Goal: Task Accomplishment & Management: Use online tool/utility

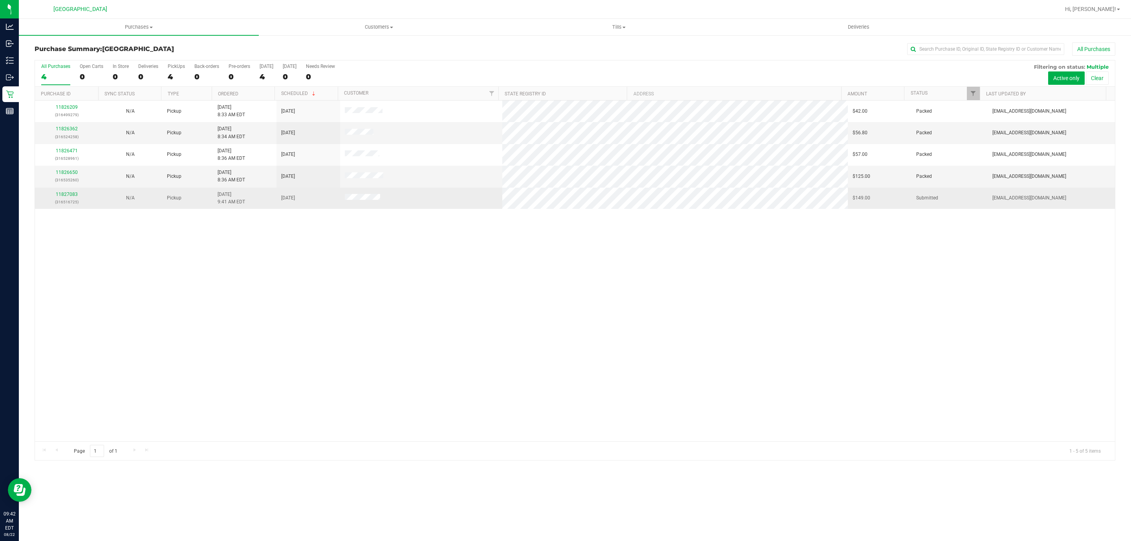
click at [72, 192] on div "11827083 (316516725)" at bounding box center [67, 198] width 54 height 15
click at [72, 195] on link "11827083" at bounding box center [67, 194] width 22 height 5
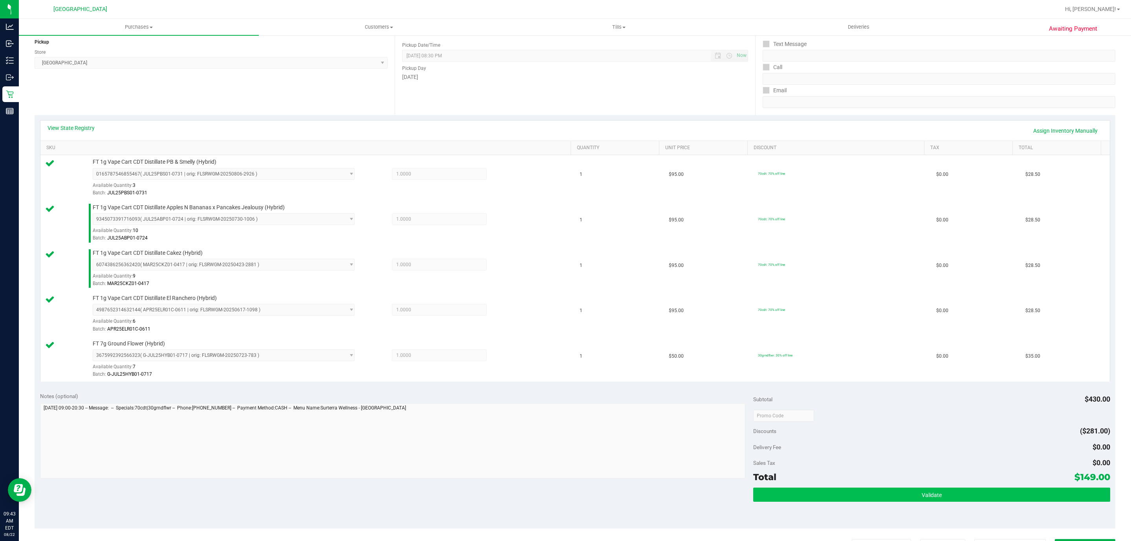
scroll to position [118, 0]
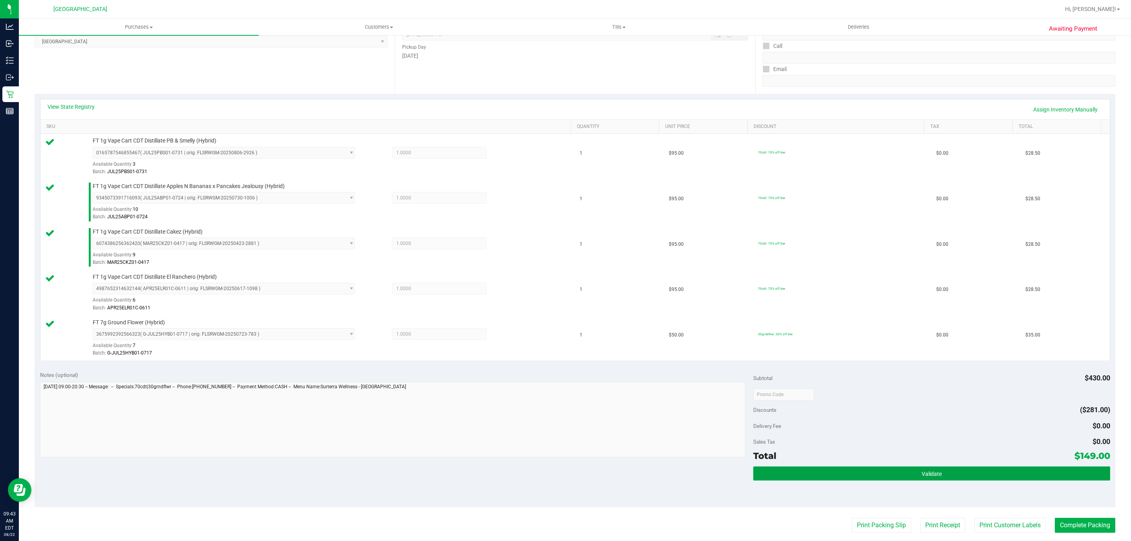
click at [937, 481] on button "Validate" at bounding box center [931, 474] width 357 height 14
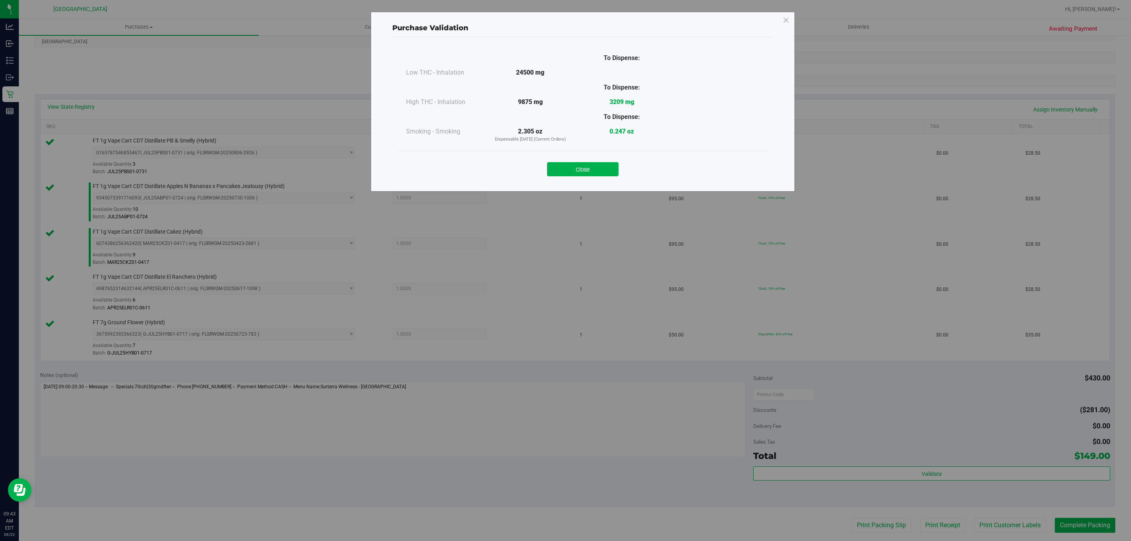
click at [591, 178] on div "Close" at bounding box center [582, 167] width 369 height 32
click at [591, 176] on button "Close" at bounding box center [582, 169] width 71 height 14
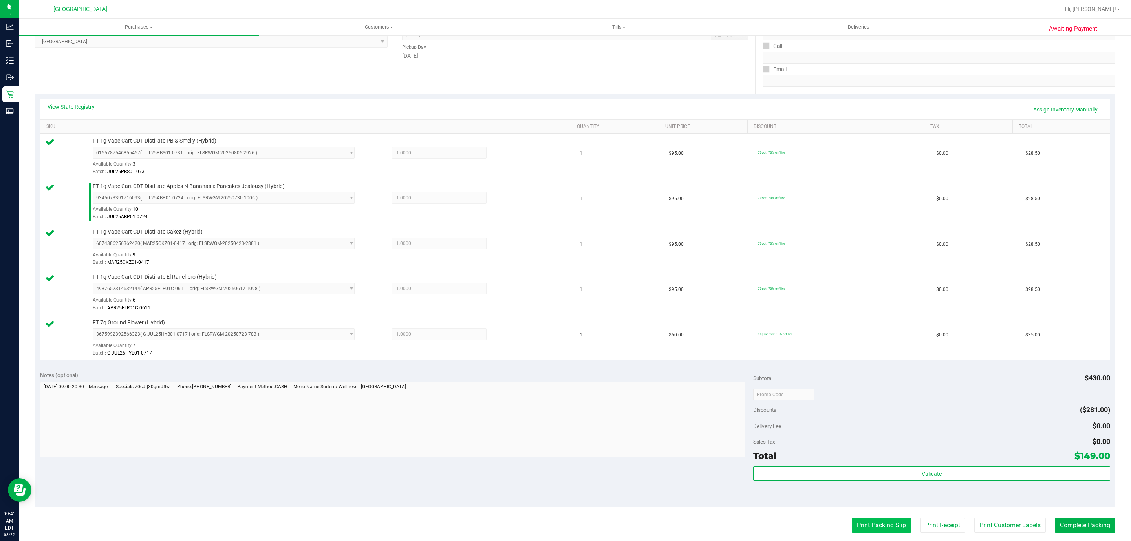
click at [883, 533] on button "Print Packing Slip" at bounding box center [881, 525] width 59 height 15
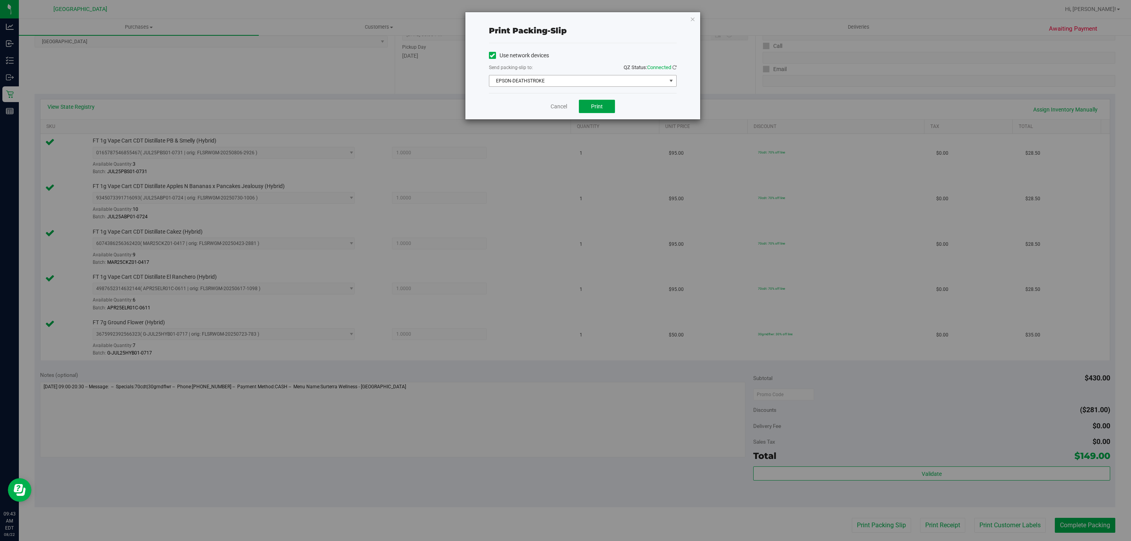
drag, startPoint x: 597, startPoint y: 108, endPoint x: 605, endPoint y: 77, distance: 31.5
click at [605, 77] on div "Print packing-slip Use network devices Send packing-slip to: QZ Status: Connect…" at bounding box center [582, 65] width 235 height 107
click at [605, 77] on span "EPSON-DEATHSTROKE" at bounding box center [577, 80] width 177 height 11
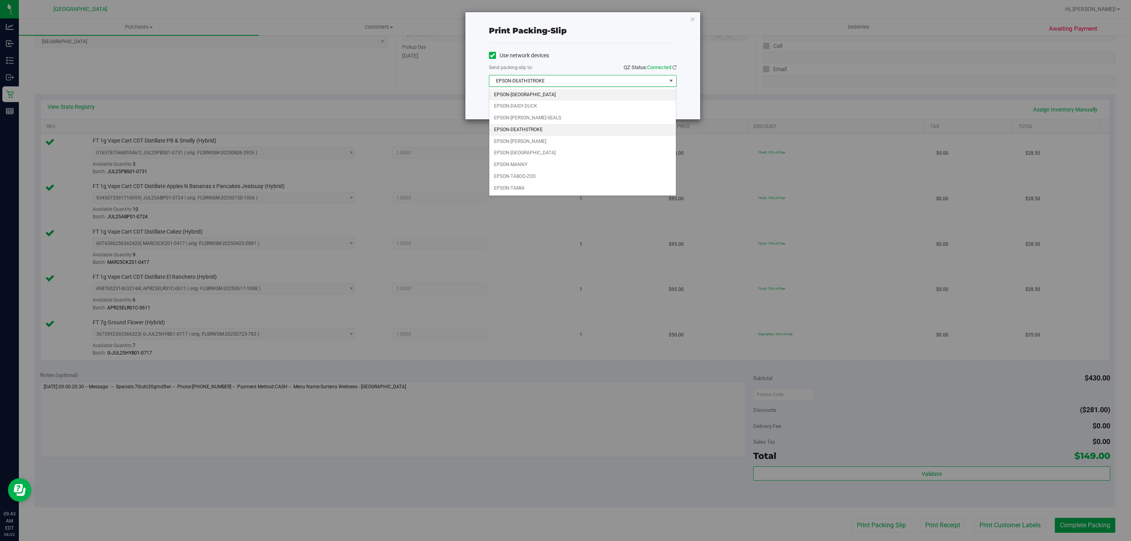
click at [498, 91] on li "EPSON-[GEOGRAPHIC_DATA]" at bounding box center [582, 95] width 187 height 12
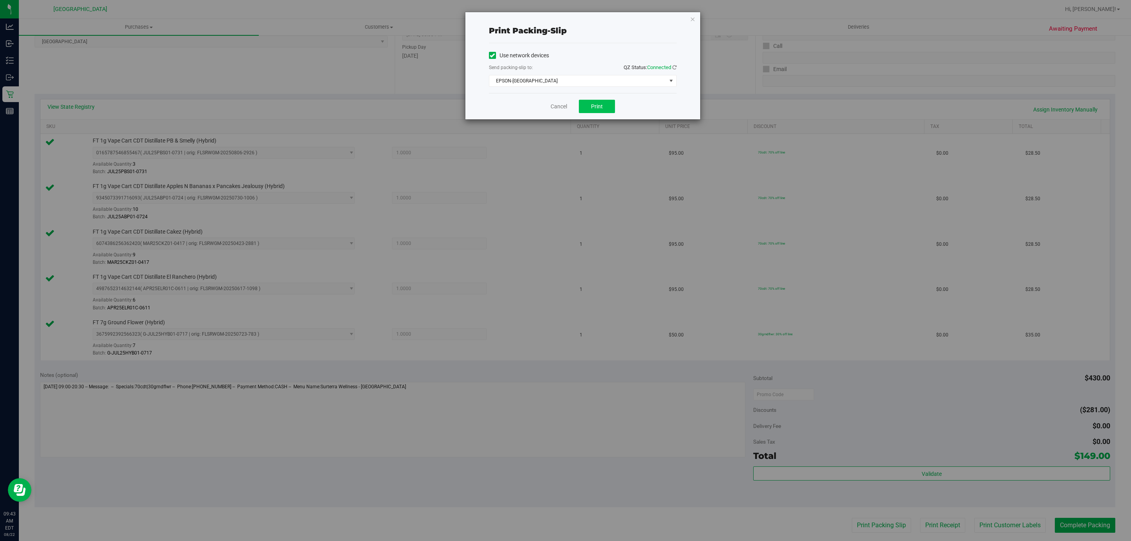
drag, startPoint x: 597, startPoint y: 95, endPoint x: 597, endPoint y: 104, distance: 8.6
click at [597, 101] on div "Cancel Print" at bounding box center [583, 106] width 188 height 26
click at [597, 104] on span "Print" at bounding box center [597, 106] width 12 height 6
click at [558, 106] on link "Cancel" at bounding box center [559, 107] width 16 height 8
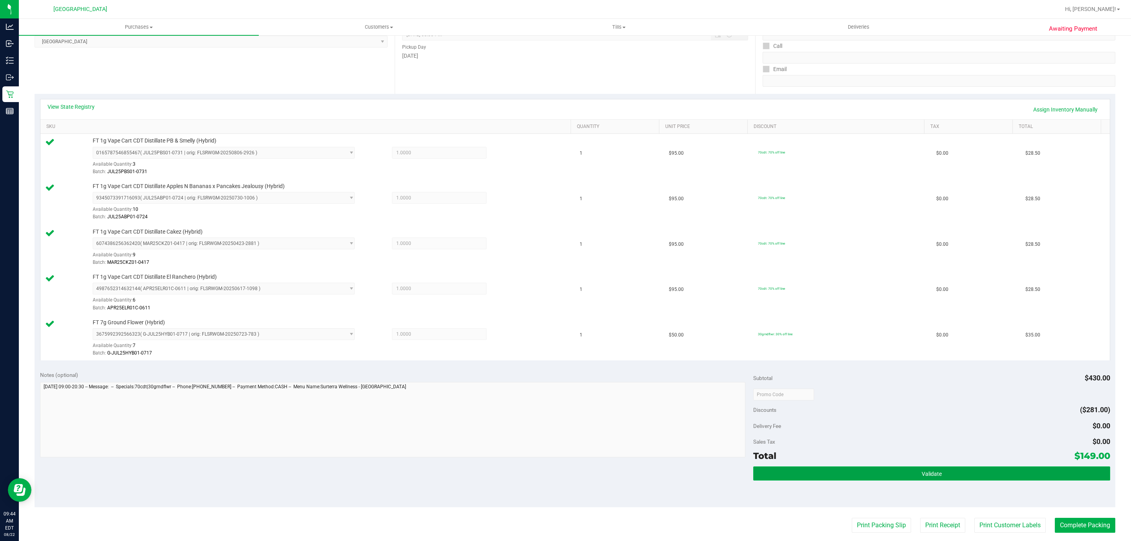
click at [789, 481] on button "Validate" at bounding box center [931, 474] width 357 height 14
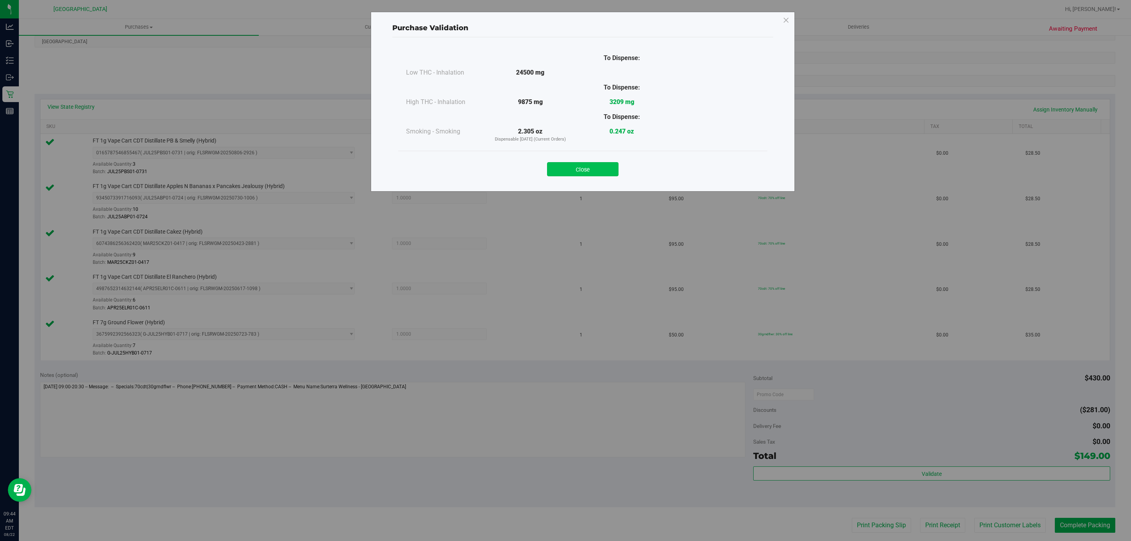
click at [587, 164] on button "Close" at bounding box center [582, 169] width 71 height 14
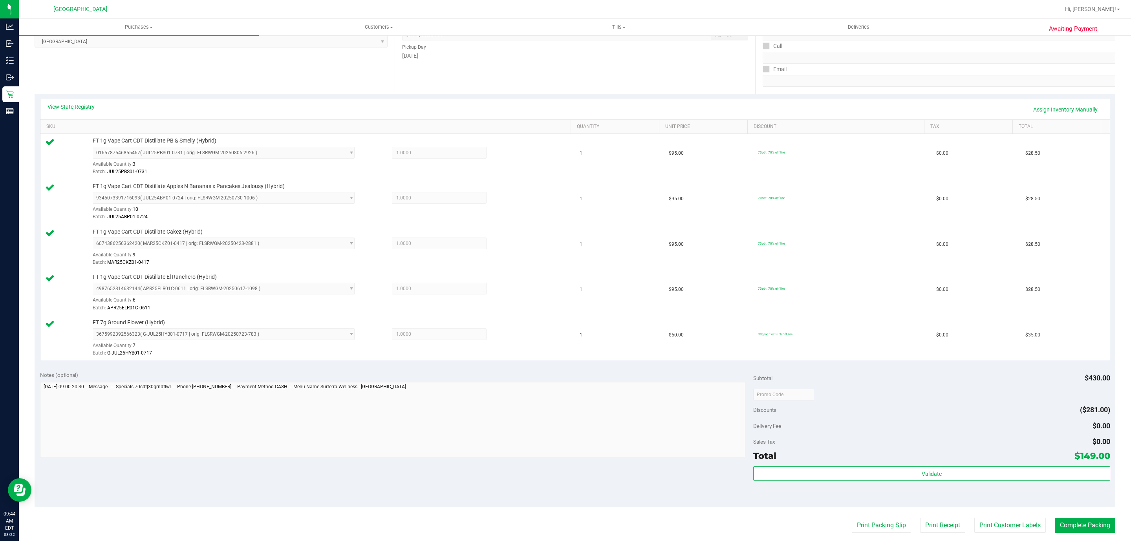
click at [1071, 540] on purchase-details "Back Edit Purchase Cancel Purchase View Profile # 11827083 BioTrack ID: - Submi…" at bounding box center [575, 308] width 1081 height 766
click at [1071, 533] on button "Complete Packing" at bounding box center [1085, 525] width 60 height 15
